Goal: Find specific page/section

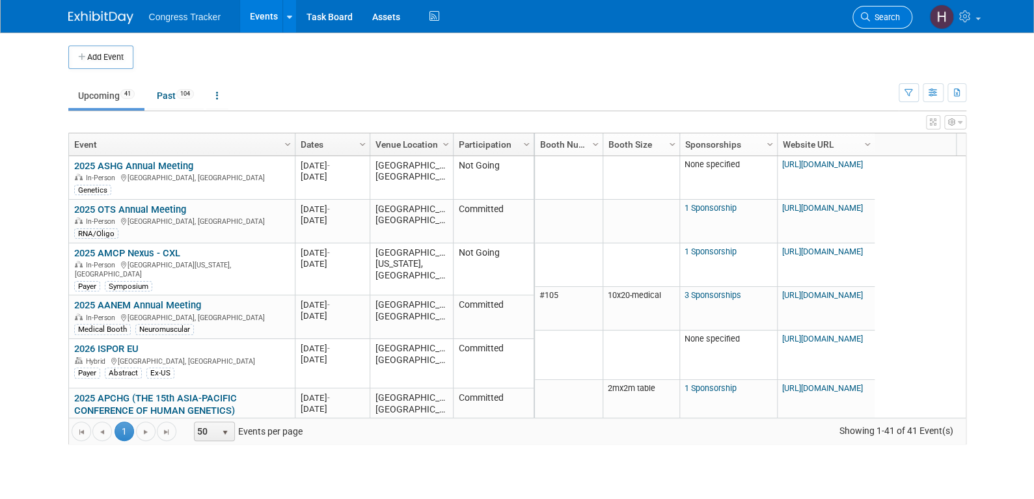
click at [874, 15] on span "Search" at bounding box center [885, 17] width 30 height 10
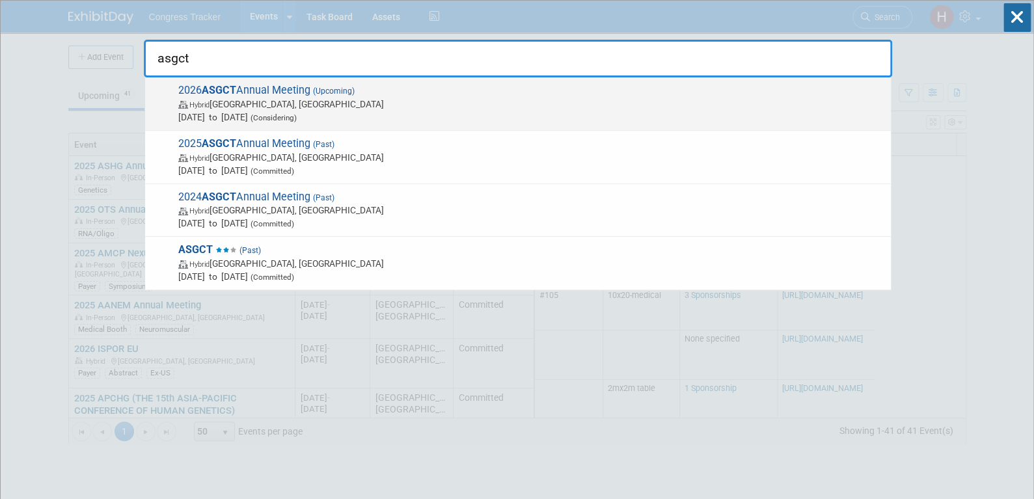
type input "asgct"
click at [255, 111] on span "[DATE] to [DATE] (Considering)" at bounding box center [531, 117] width 706 height 13
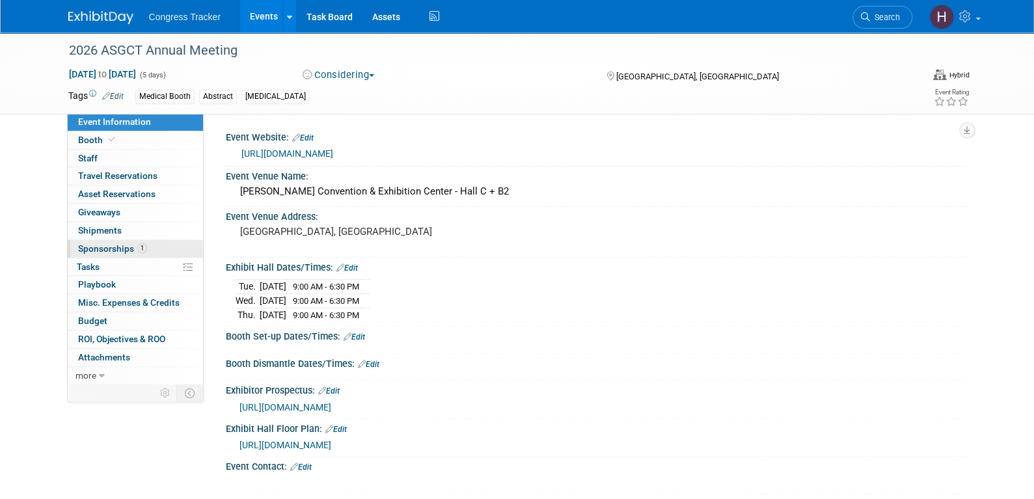
click at [131, 243] on span "Sponsorships 1" at bounding box center [112, 248] width 69 height 10
